Goal: Task Accomplishment & Management: Manage account settings

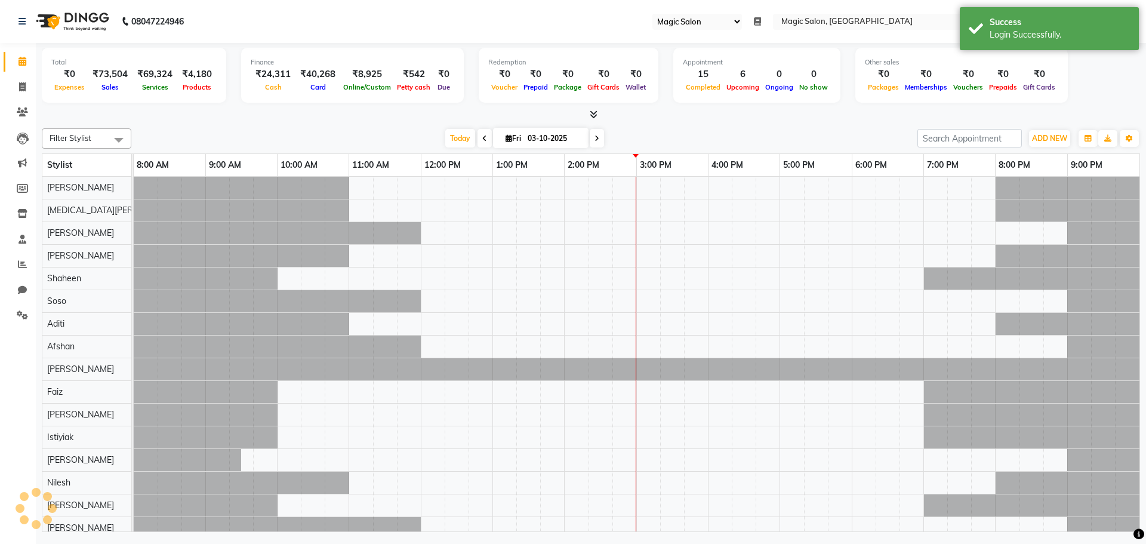
select select "55"
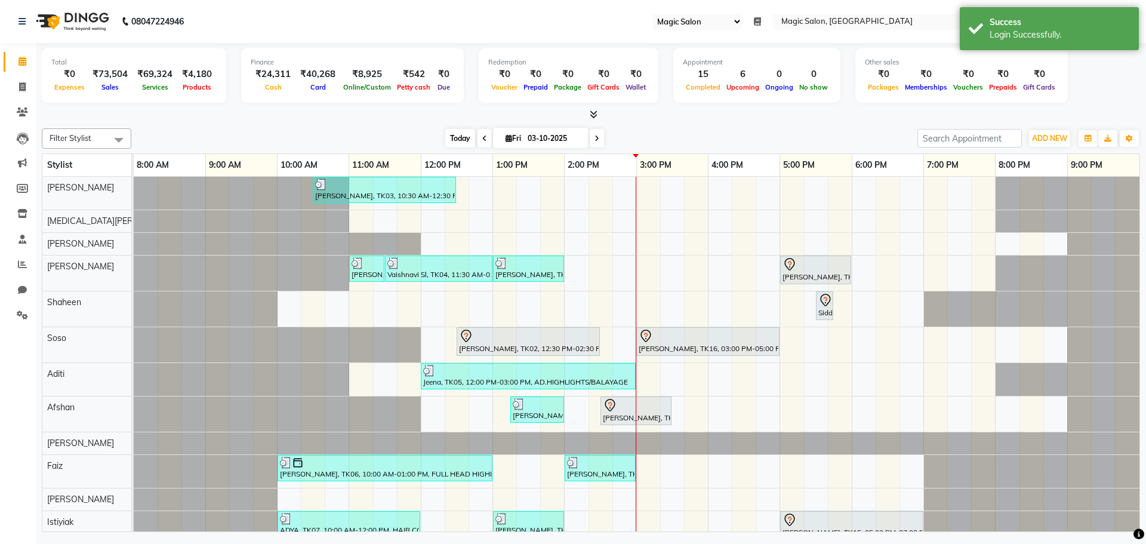
click at [461, 140] on span "Today" at bounding box center [460, 138] width 30 height 19
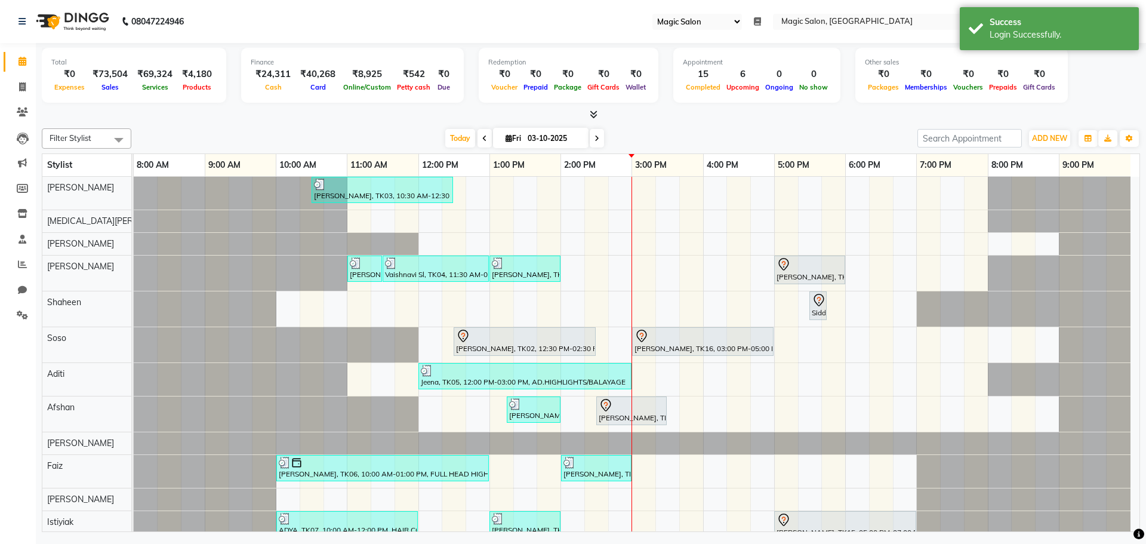
click at [487, 138] on span at bounding box center [484, 138] width 14 height 19
type input "02-10-2025"
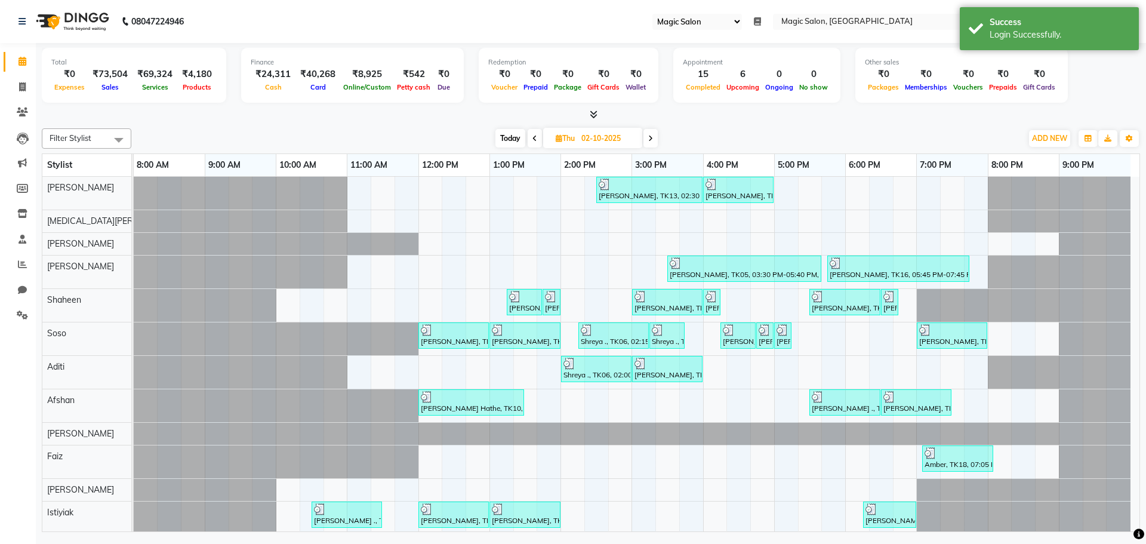
click at [572, 136] on span "Thu" at bounding box center [565, 138] width 25 height 9
select select "10"
select select "2025"
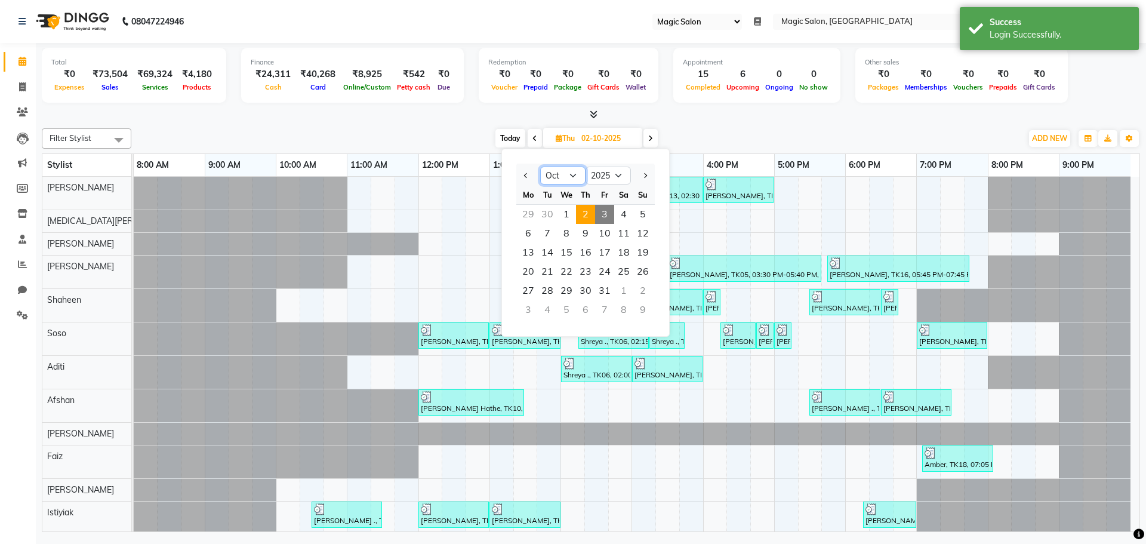
click at [575, 178] on select "Jan Feb Mar Apr May Jun [DATE] Aug Sep Oct Nov Dec" at bounding box center [562, 176] width 45 height 18
select select "9"
click at [540, 167] on select "Jan Feb Mar Apr May Jun [DATE] Aug Sep Oct Nov Dec" at bounding box center [562, 176] width 45 height 18
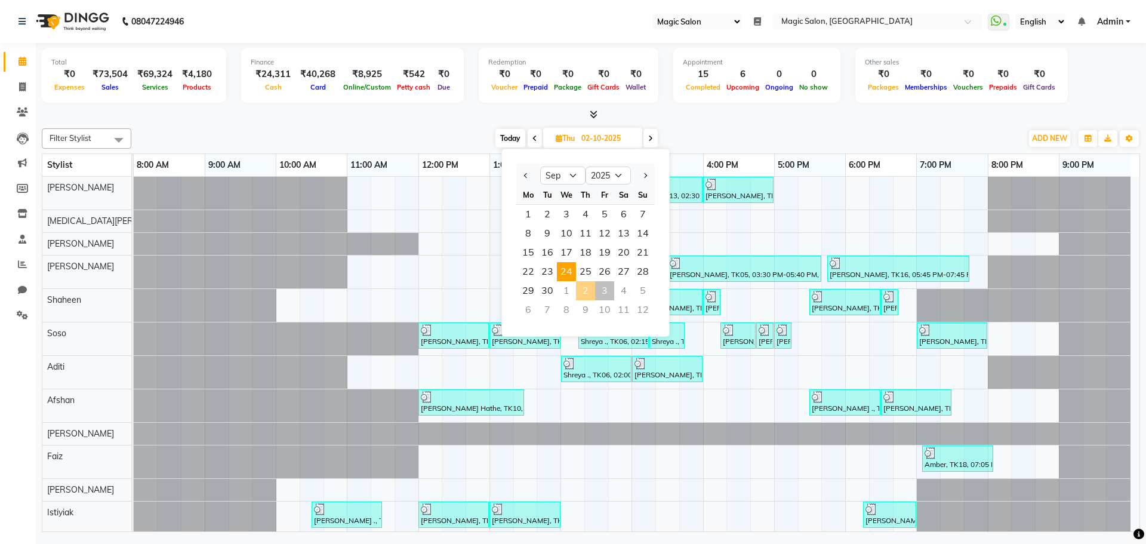
click at [572, 276] on span "24" at bounding box center [566, 271] width 19 height 19
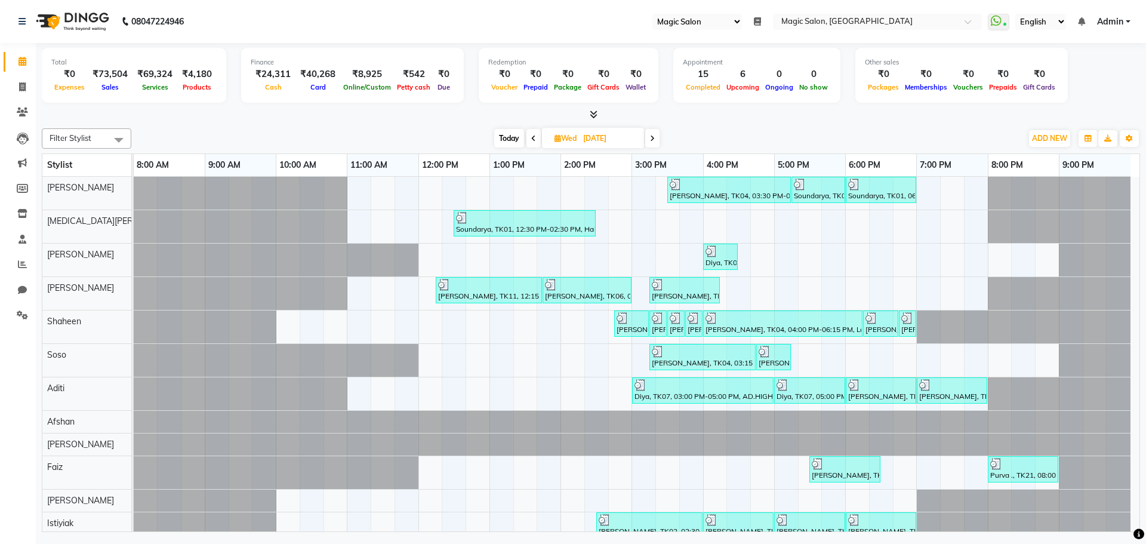
click at [651, 140] on icon at bounding box center [652, 138] width 5 height 7
type input "[DATE]"
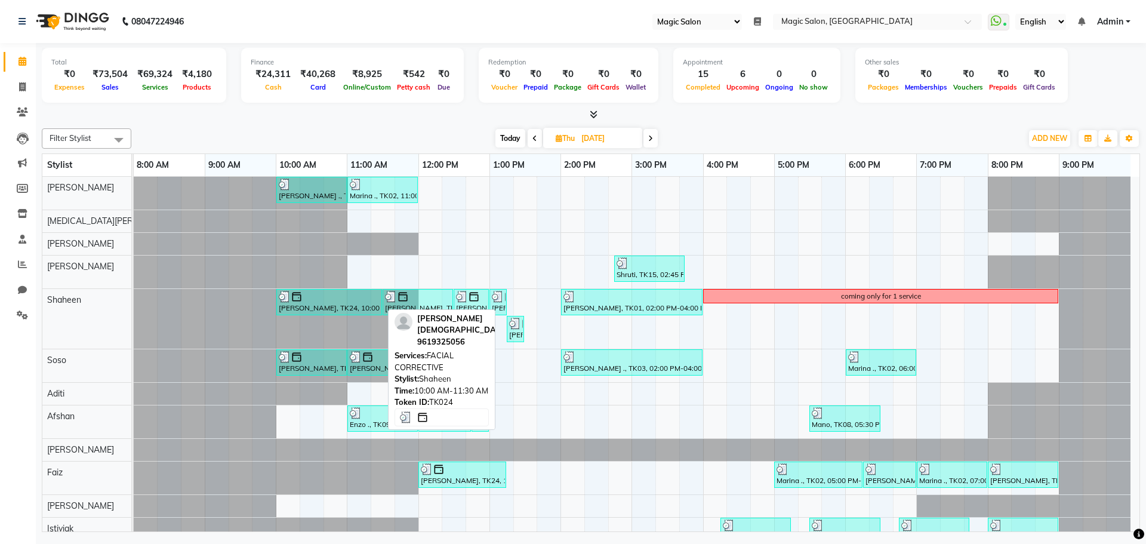
click at [323, 302] on div "[PERSON_NAME], TK24, 10:00 AM-11:30 AM, FACIAL CORRECTIVE" at bounding box center [329, 302] width 103 height 23
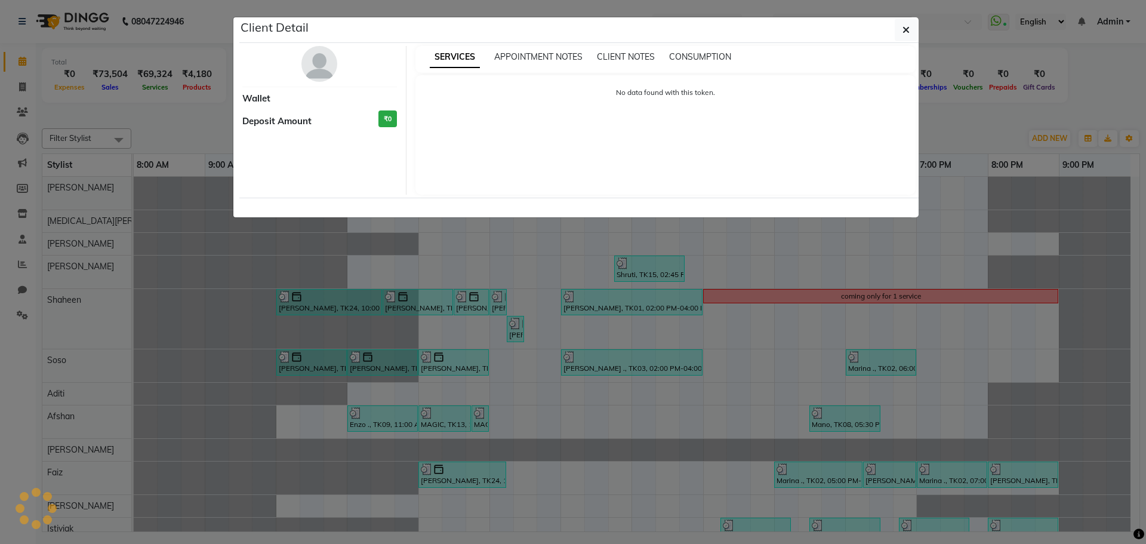
select select "3"
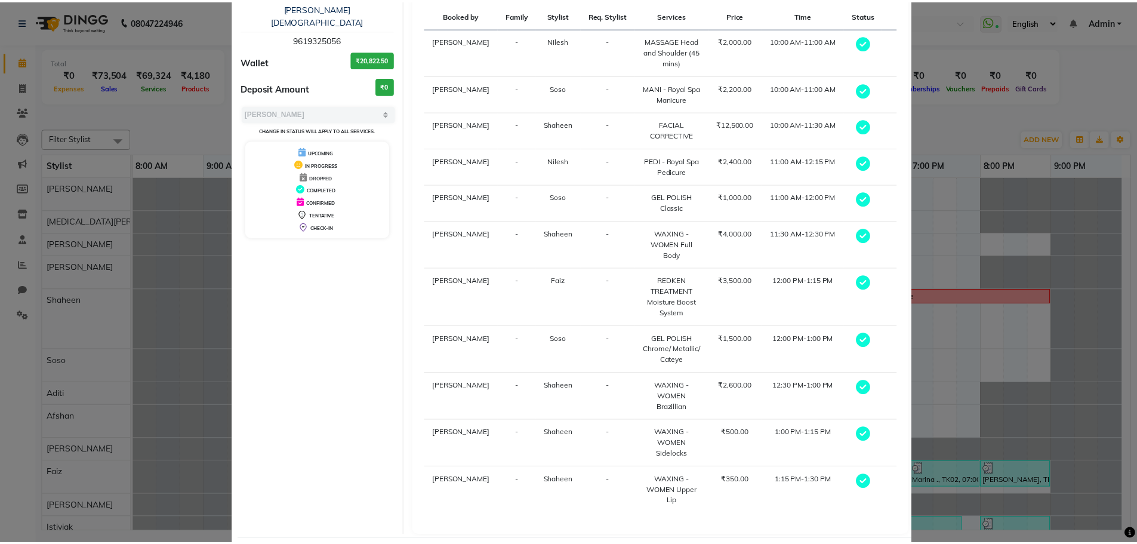
scroll to position [97, 0]
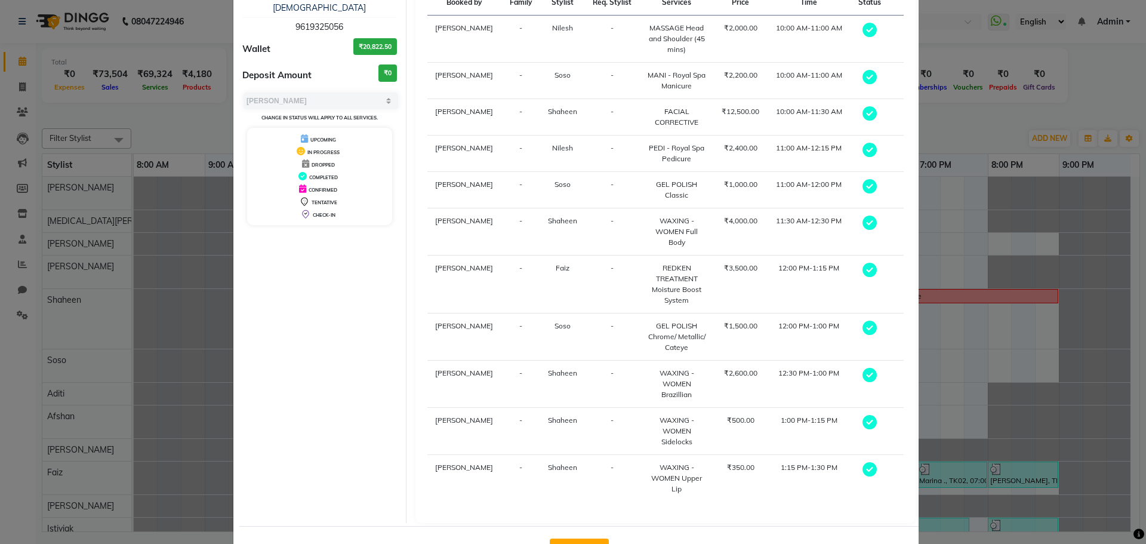
click at [581, 538] on button "View Invoice" at bounding box center [579, 547] width 59 height 19
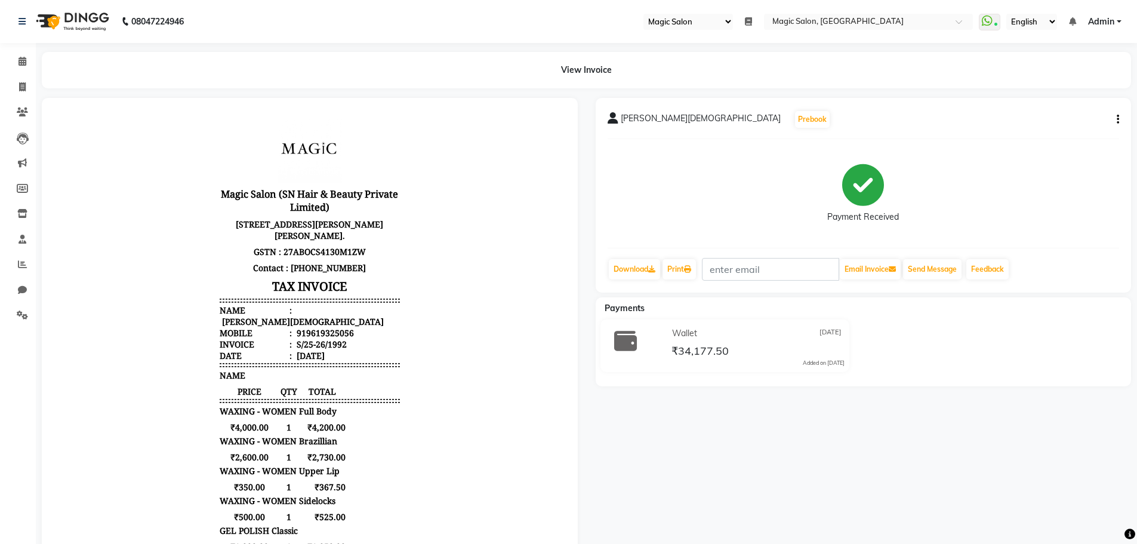
click at [1115, 121] on button "button" at bounding box center [1115, 119] width 7 height 13
click at [1071, 189] on div "Payment Received" at bounding box center [864, 194] width 512 height 90
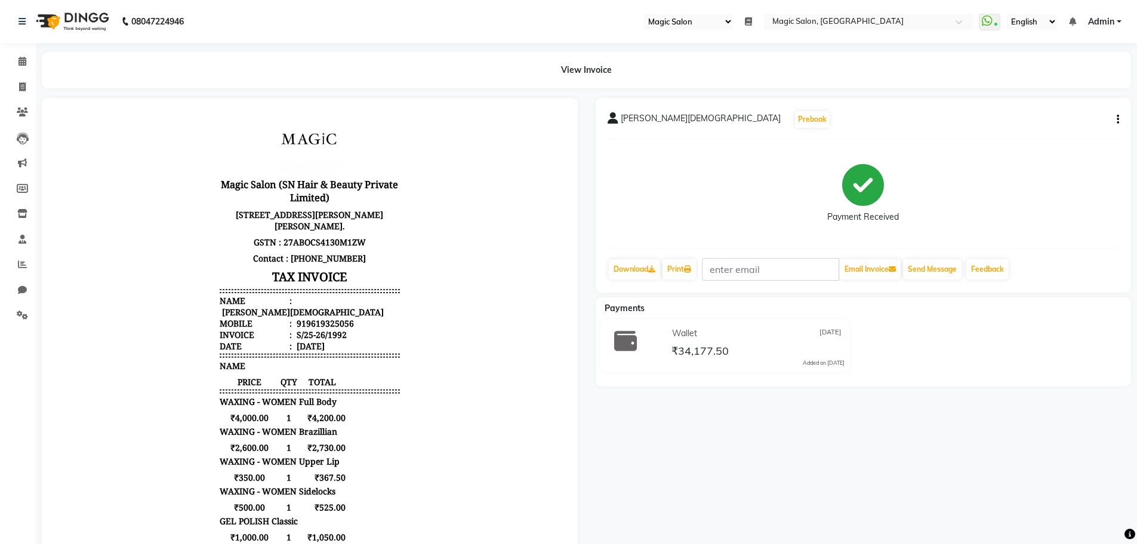
click at [1117, 119] on icon "button" at bounding box center [1118, 119] width 2 height 1
click at [1038, 127] on div "Edit Item Staff" at bounding box center [1059, 126] width 82 height 15
select select
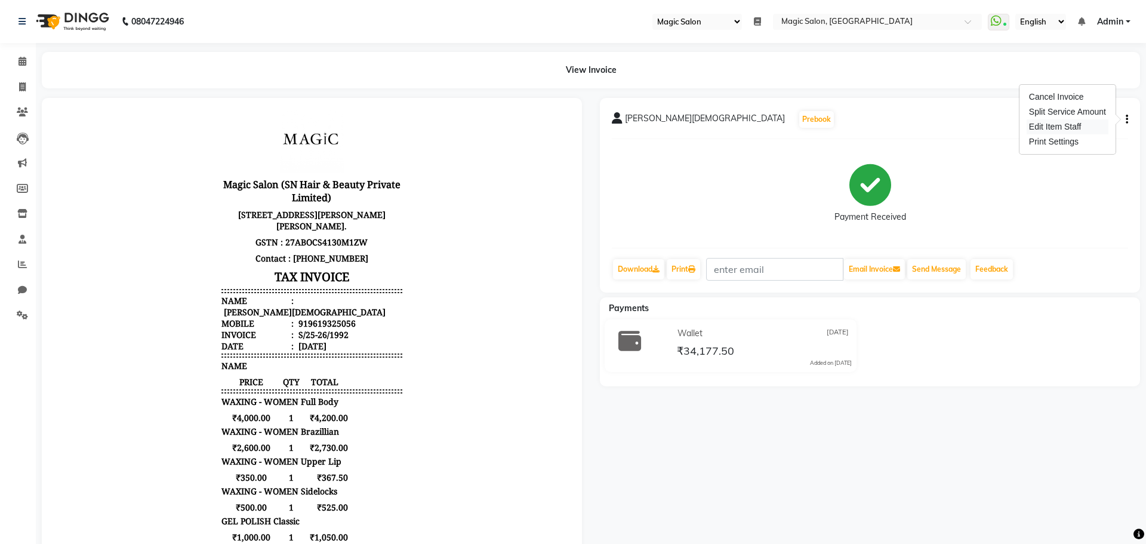
select select
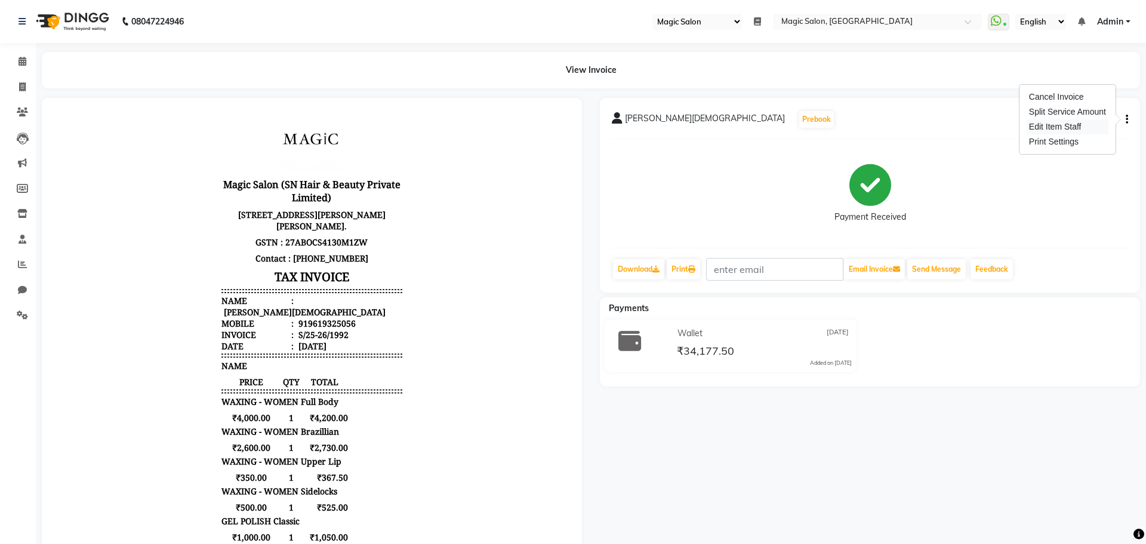
select select
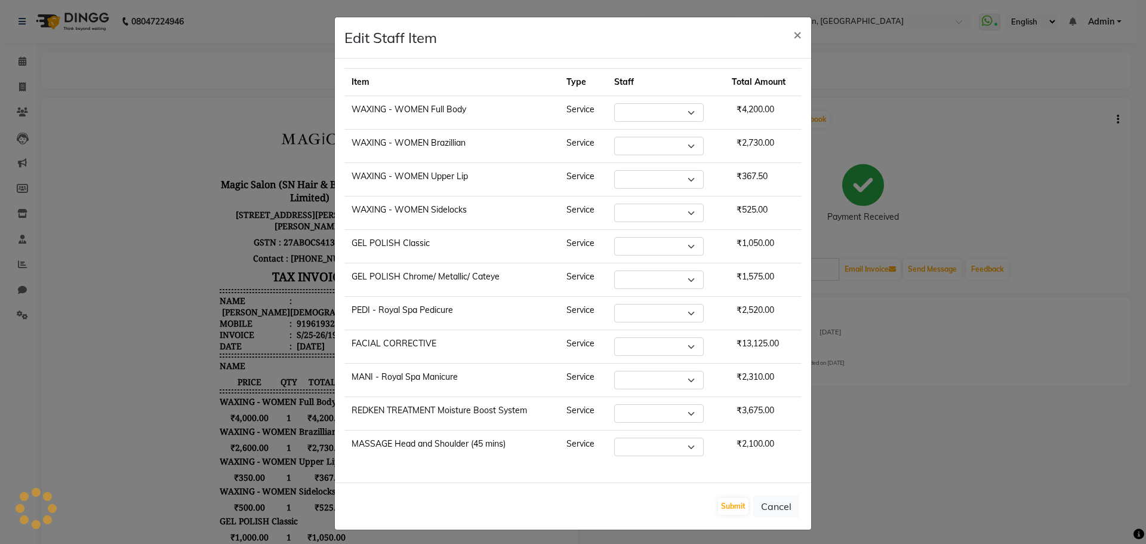
select select "61847"
select select "61849"
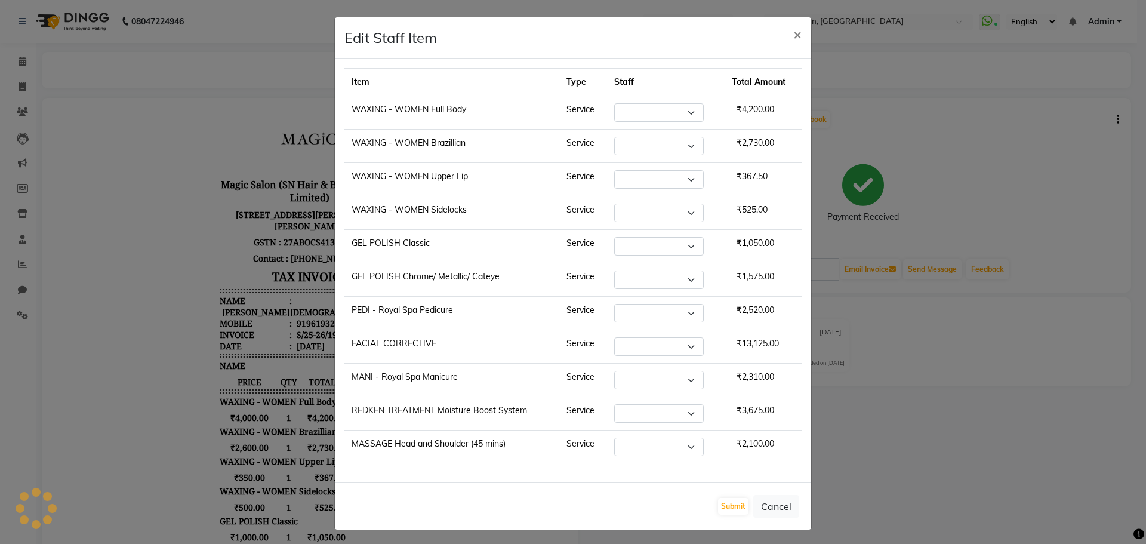
select select "61849"
select select "86682"
select select "61847"
select select "61849"
select select "83382"
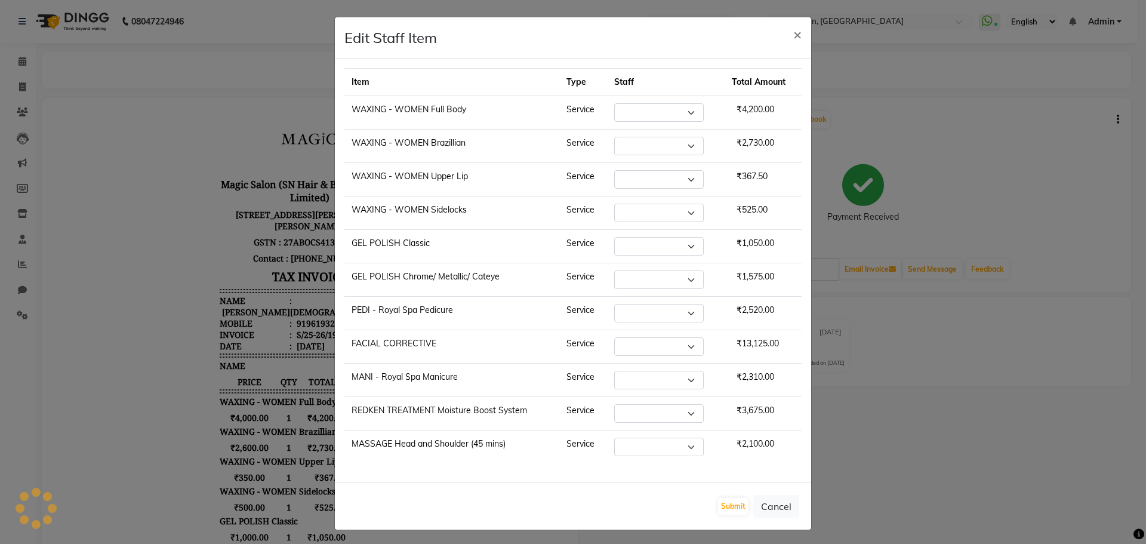
select select "86682"
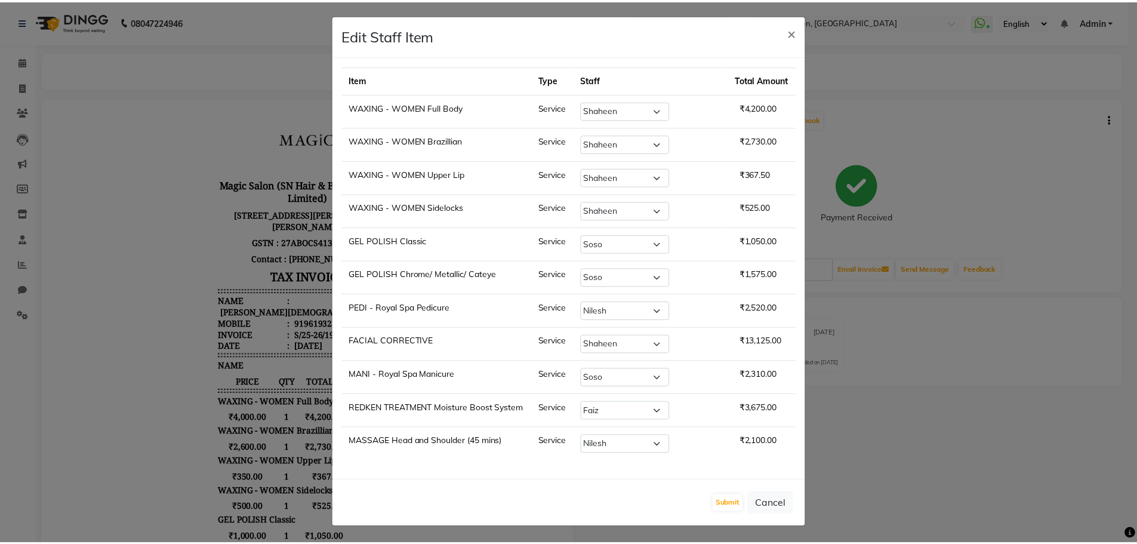
scroll to position [3, 0]
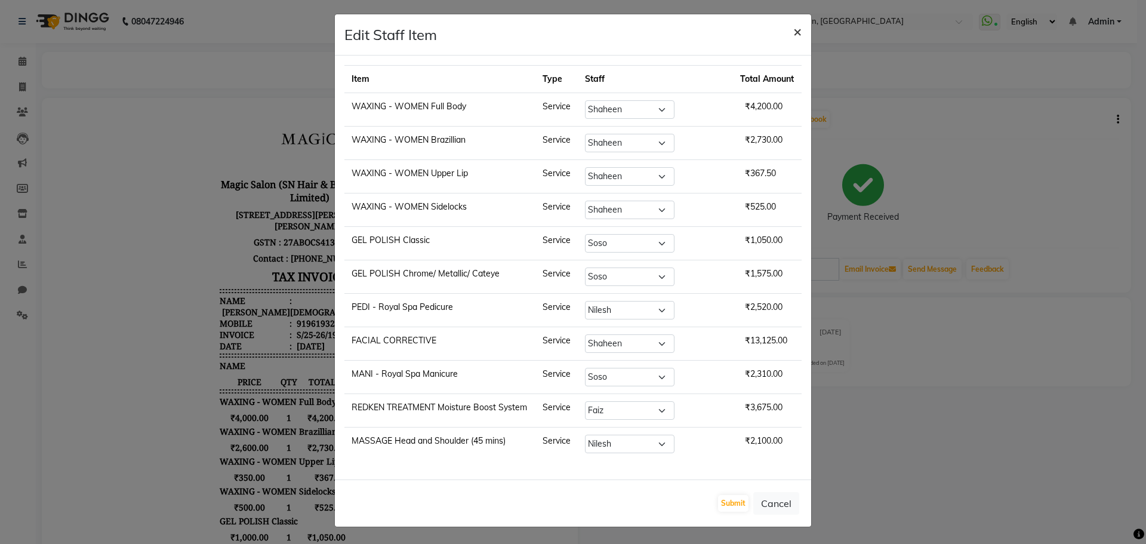
click at [793, 32] on span "×" at bounding box center [797, 31] width 8 height 18
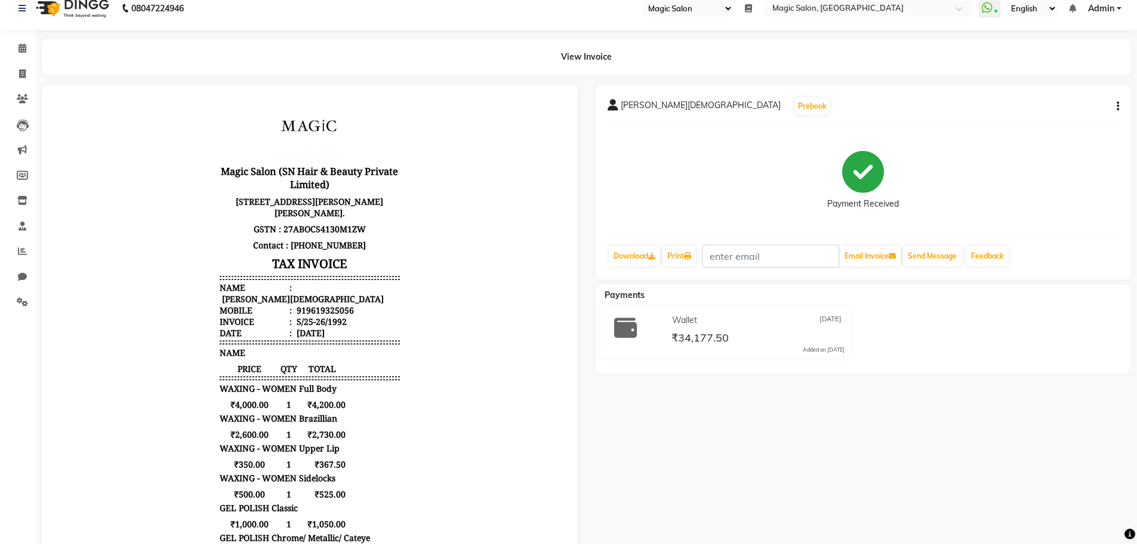
scroll to position [0, 0]
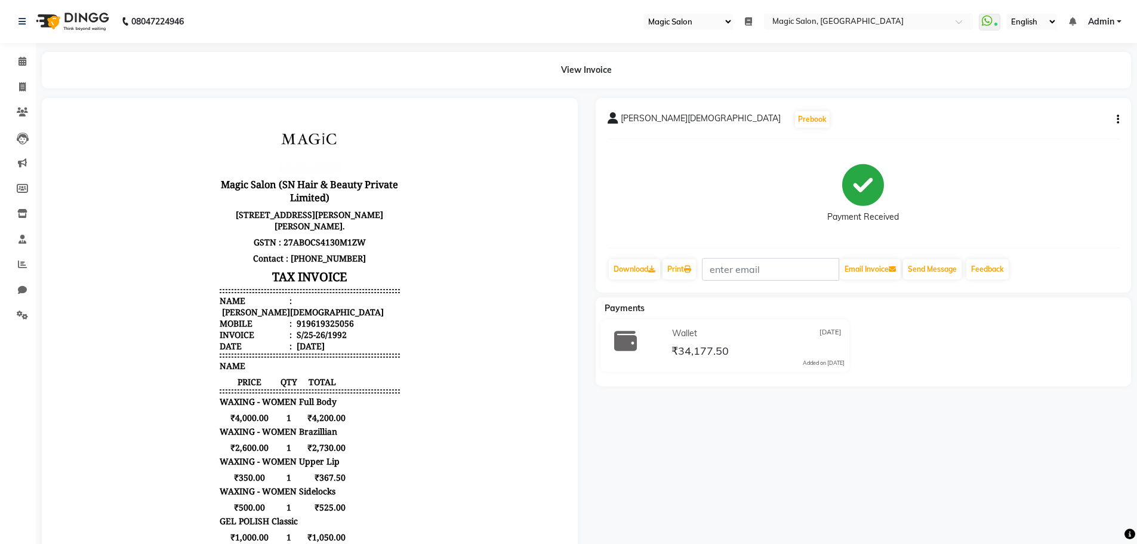
click at [1117, 119] on icon "button" at bounding box center [1118, 119] width 2 height 1
click at [1044, 183] on div "Payment Received" at bounding box center [864, 194] width 512 height 90
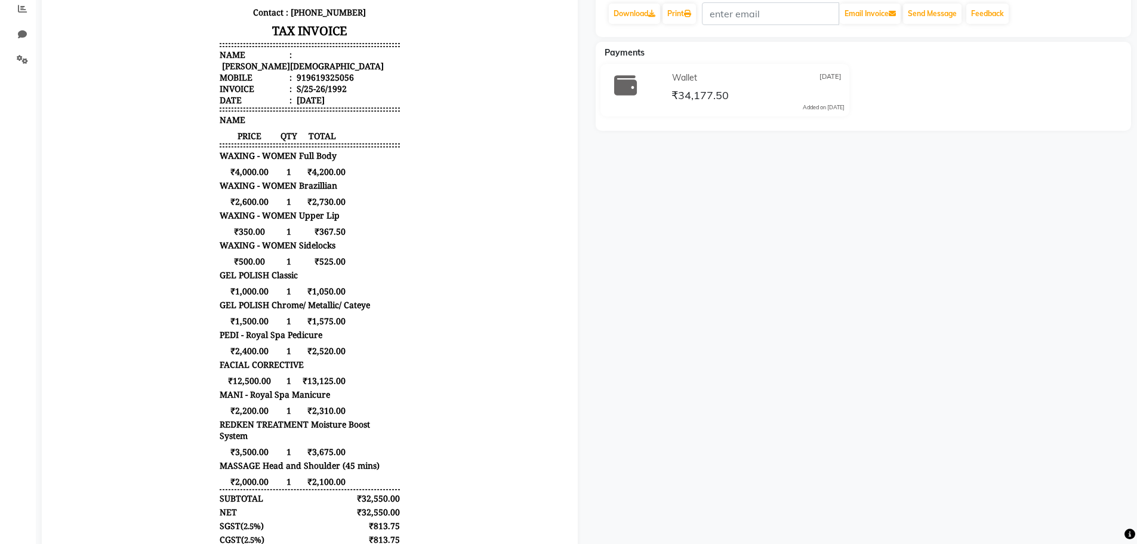
scroll to position [91, 0]
